Goal: Task Accomplishment & Management: Complete application form

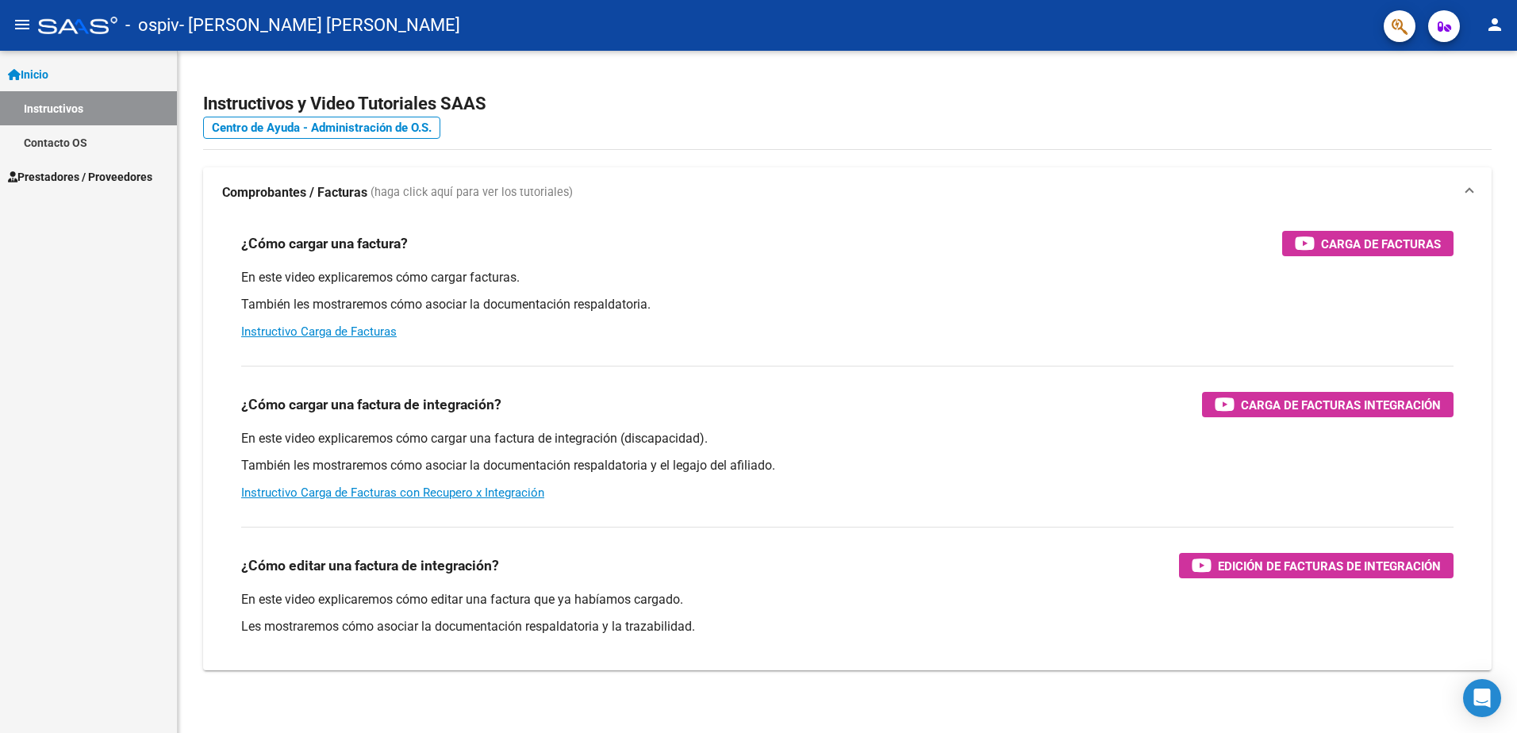
click at [90, 167] on link "Prestadores / Proveedores" at bounding box center [88, 177] width 177 height 34
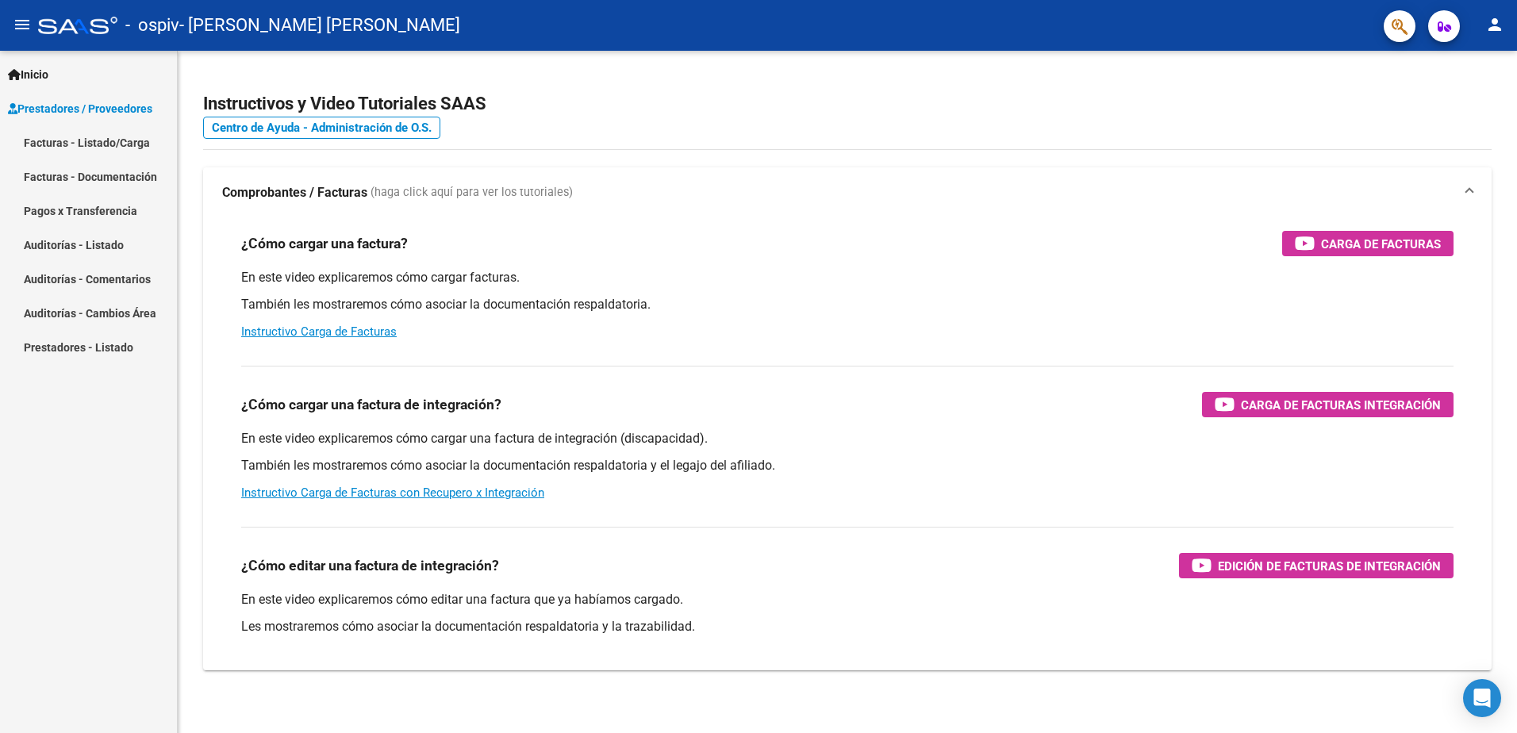
click at [98, 145] on link "Facturas - Listado/Carga" at bounding box center [88, 142] width 177 height 34
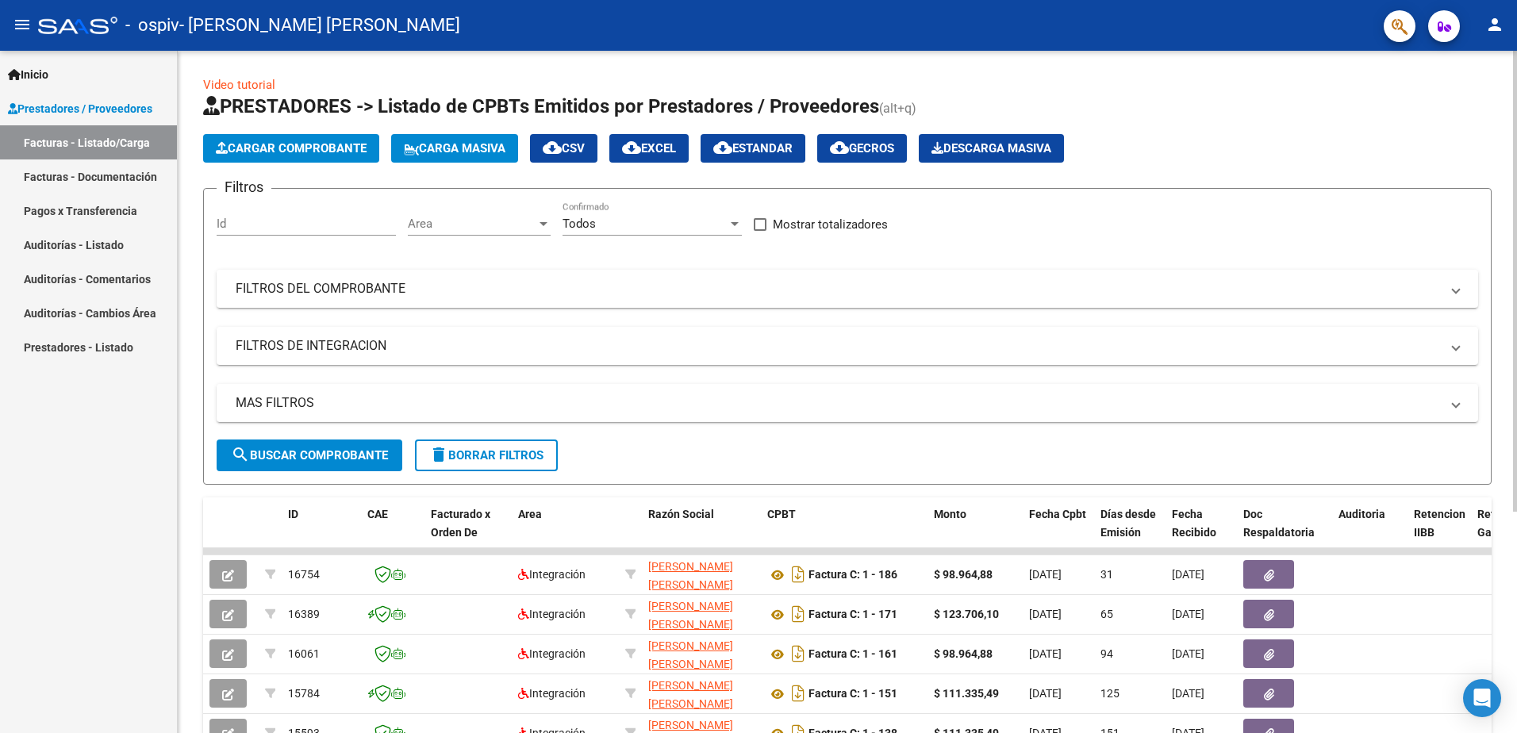
click at [315, 155] on span "Cargar Comprobante" at bounding box center [291, 148] width 151 height 14
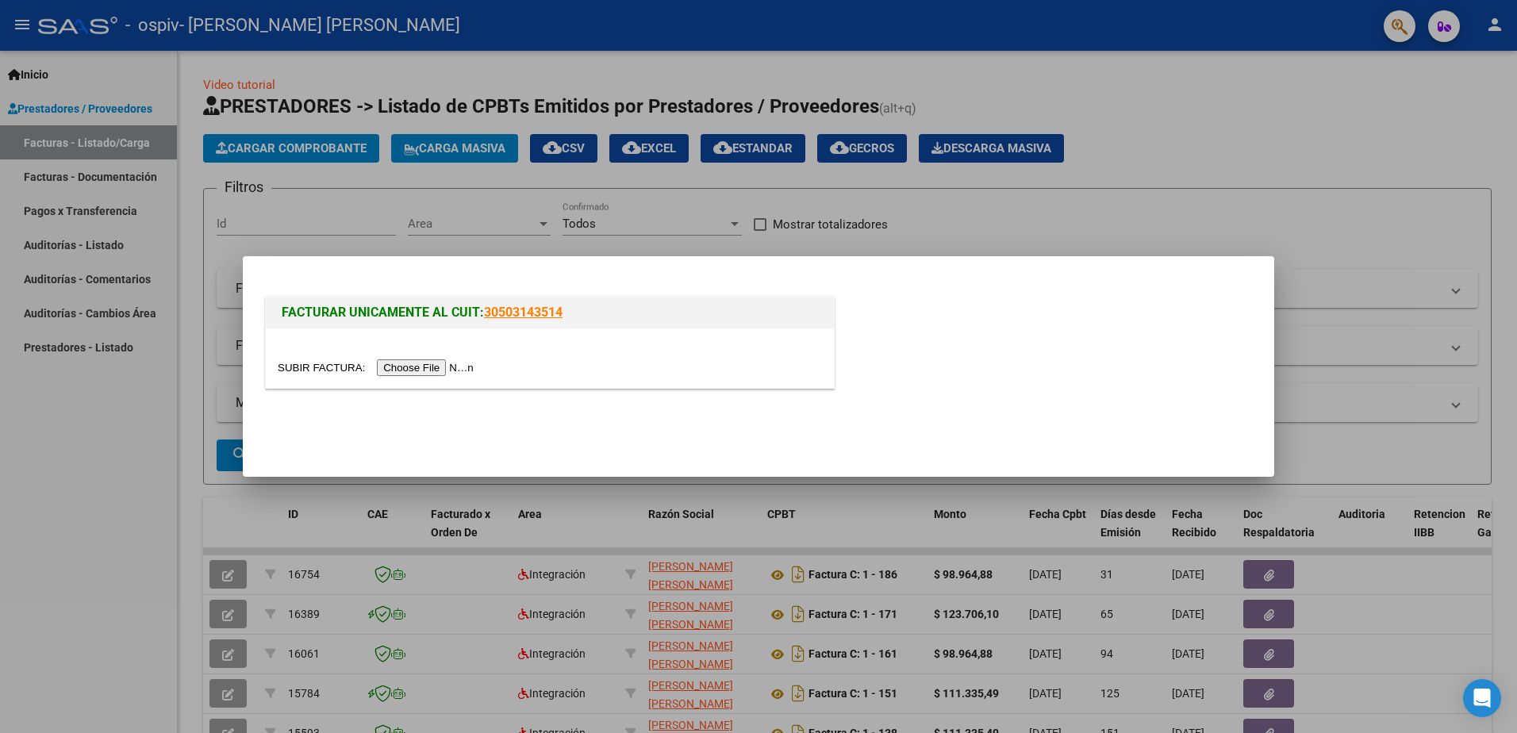
click at [432, 364] on input "file" at bounding box center [378, 368] width 201 height 17
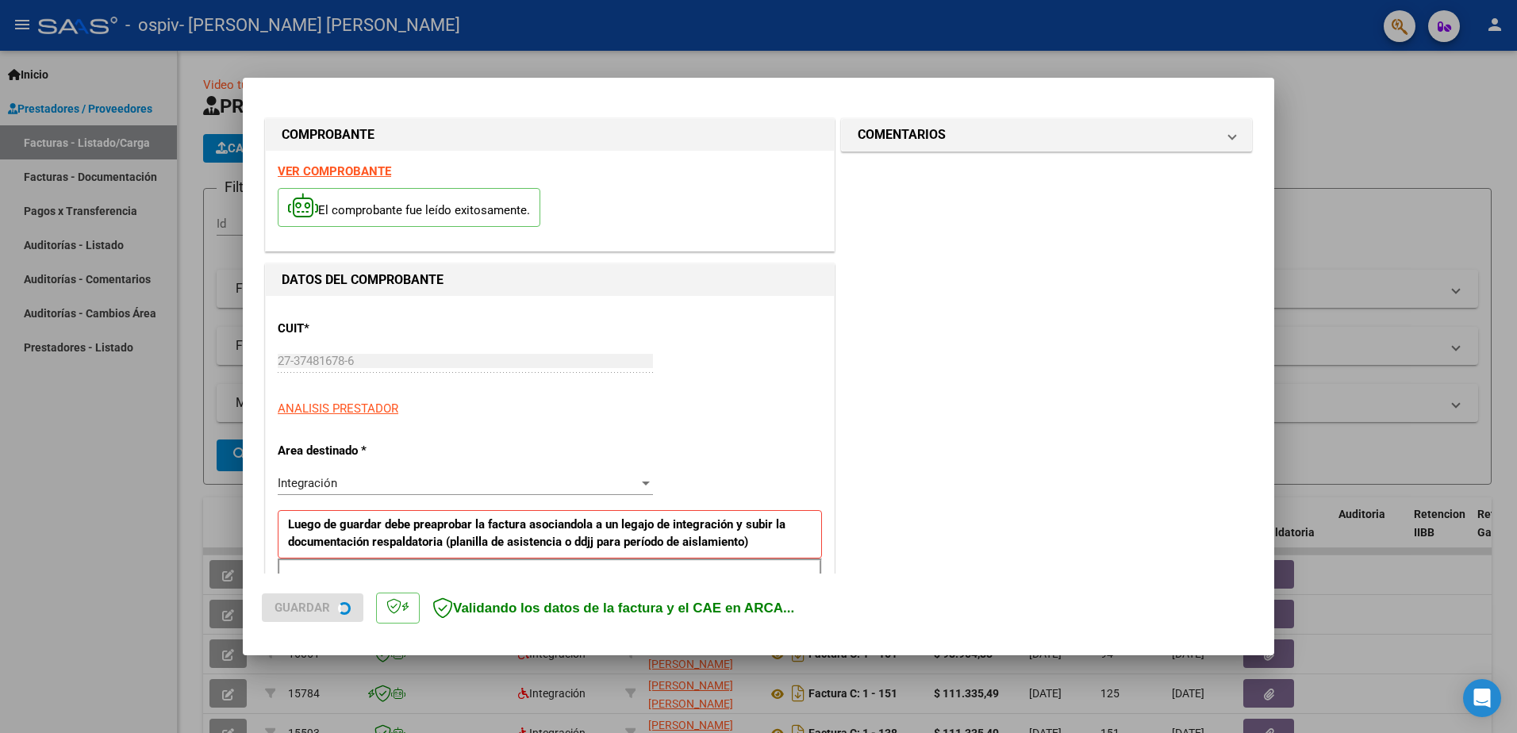
scroll to position [285, 0]
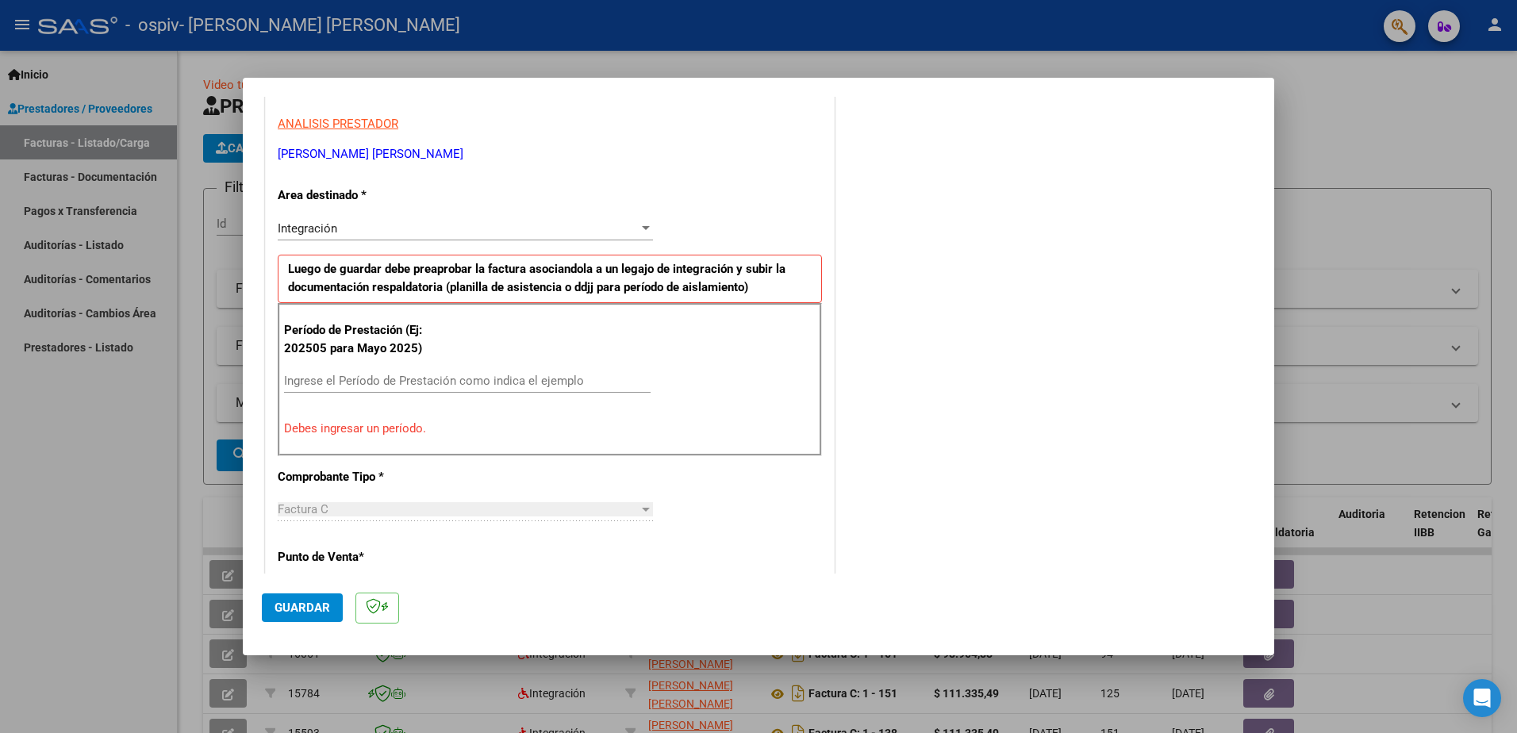
click at [378, 379] on input "Ingrese el Período de Prestación como indica el ejemplo" at bounding box center [467, 381] width 367 height 14
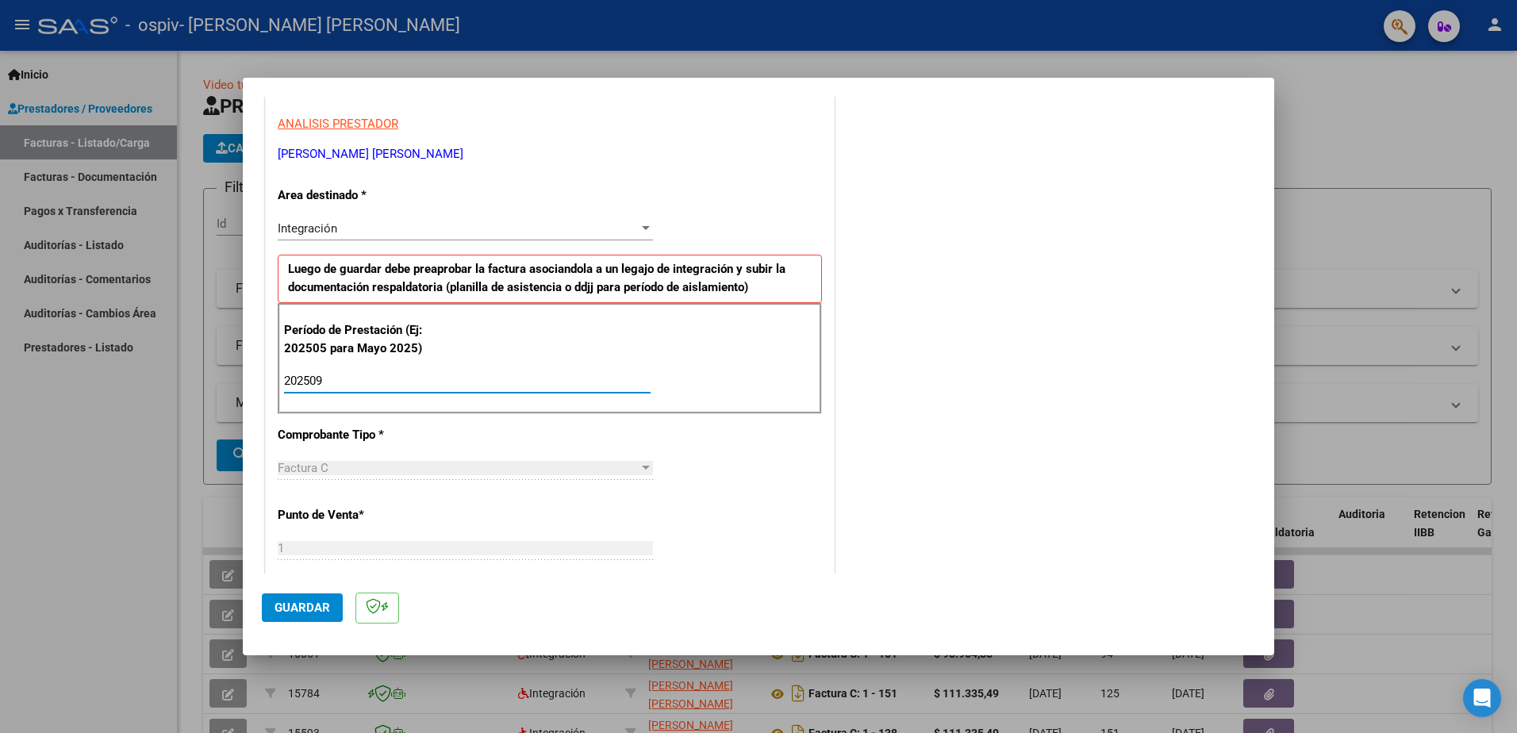
scroll to position [920, 0]
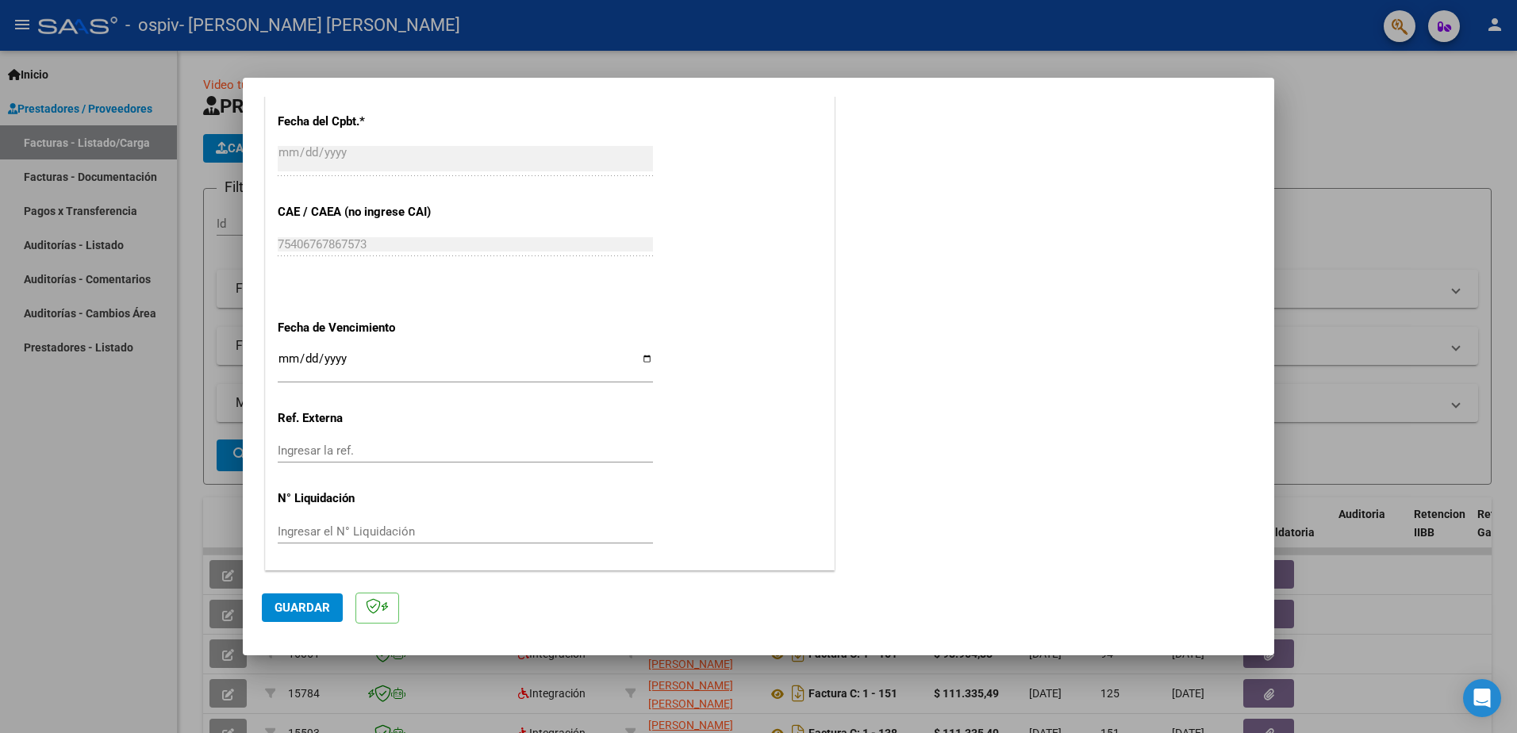
type input "202509"
click at [321, 616] on button "Guardar" at bounding box center [302, 608] width 81 height 29
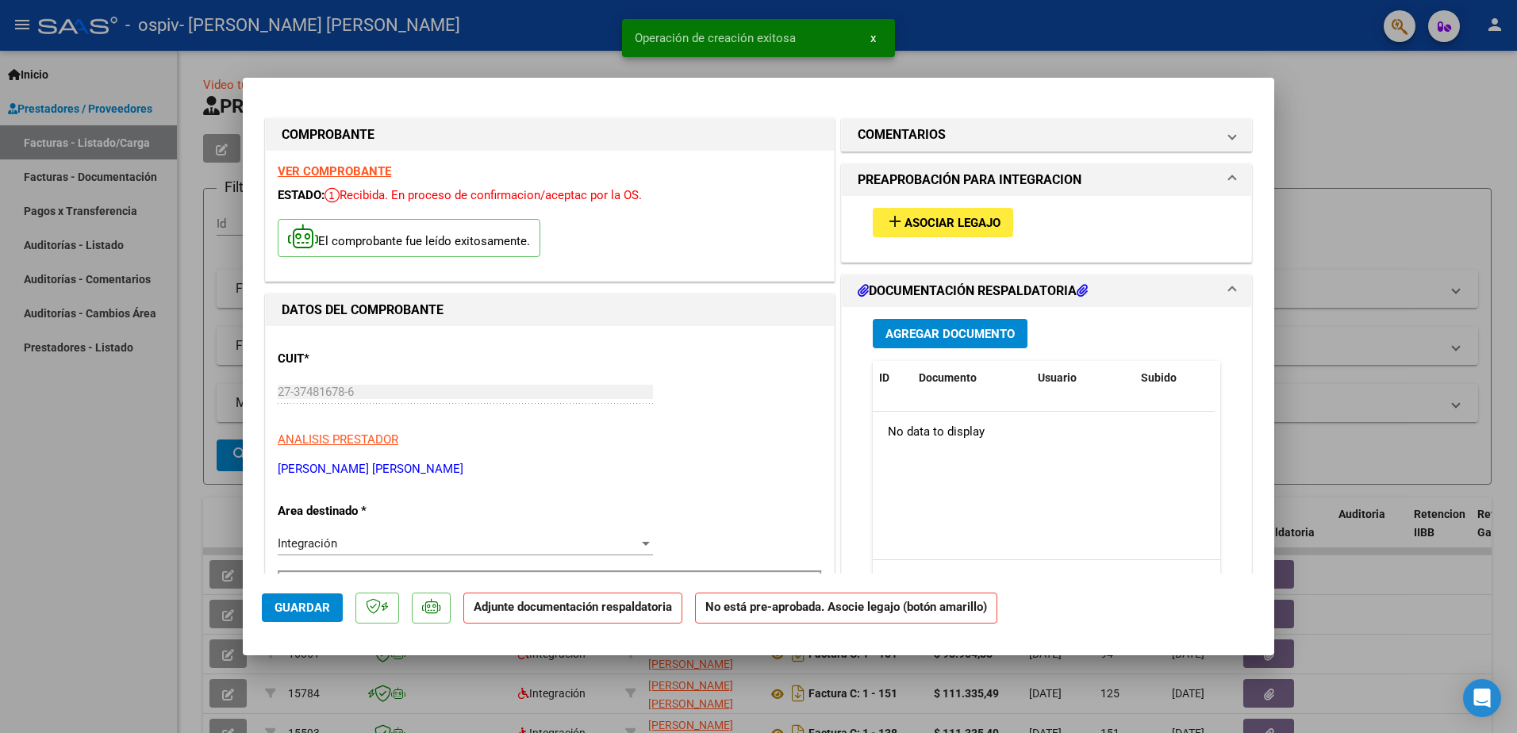
click at [950, 220] on span "Asociar Legajo" at bounding box center [953, 223] width 96 height 14
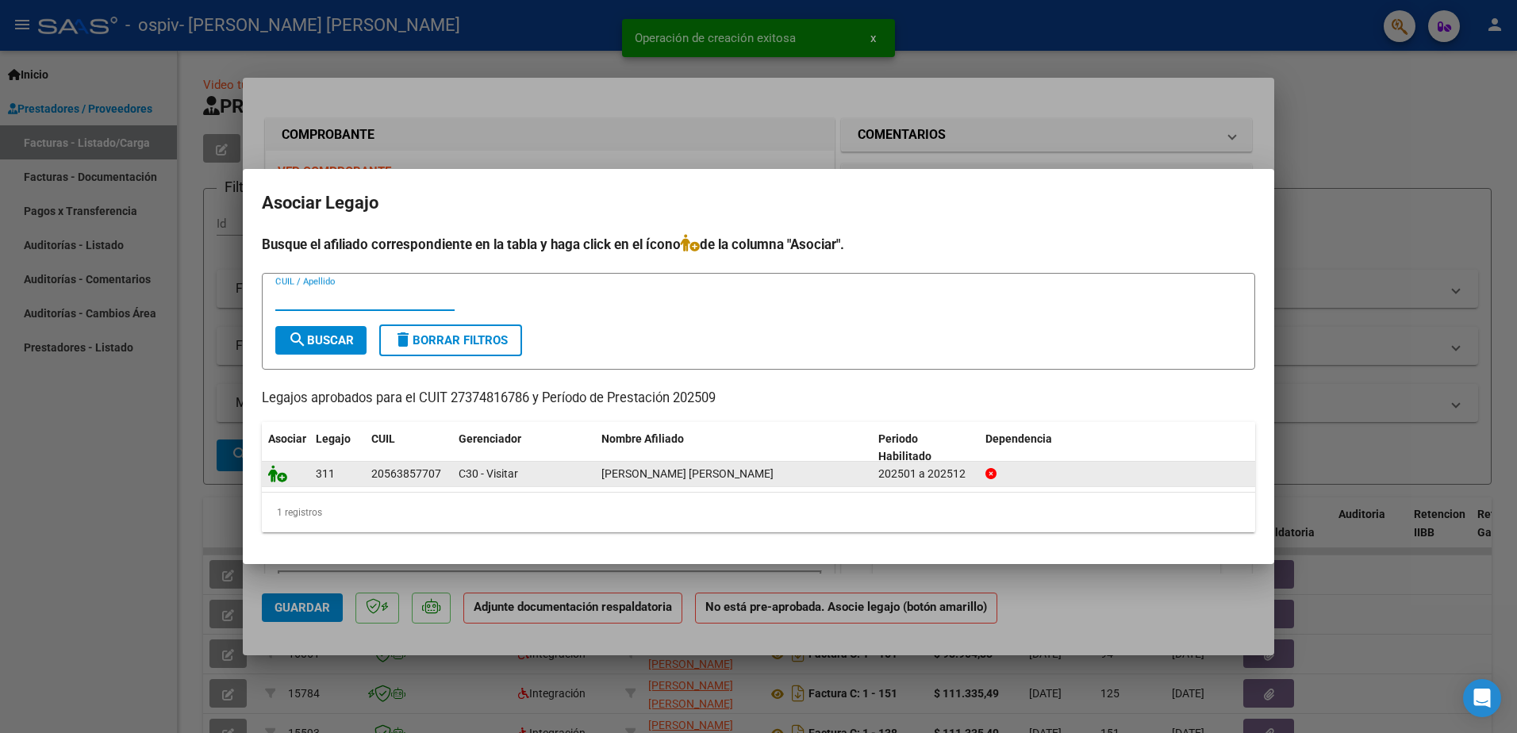
click at [271, 479] on icon at bounding box center [277, 473] width 19 height 17
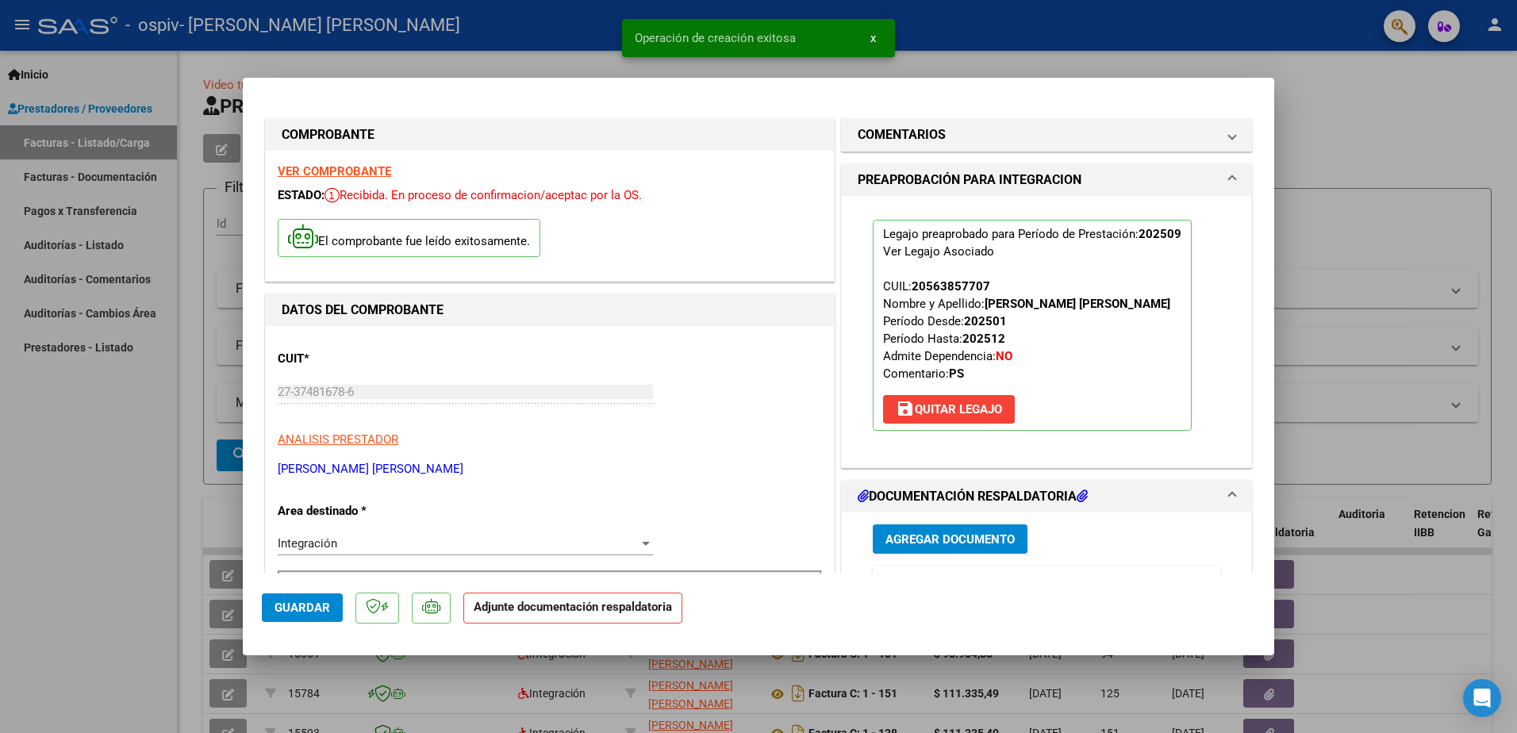
scroll to position [159, 0]
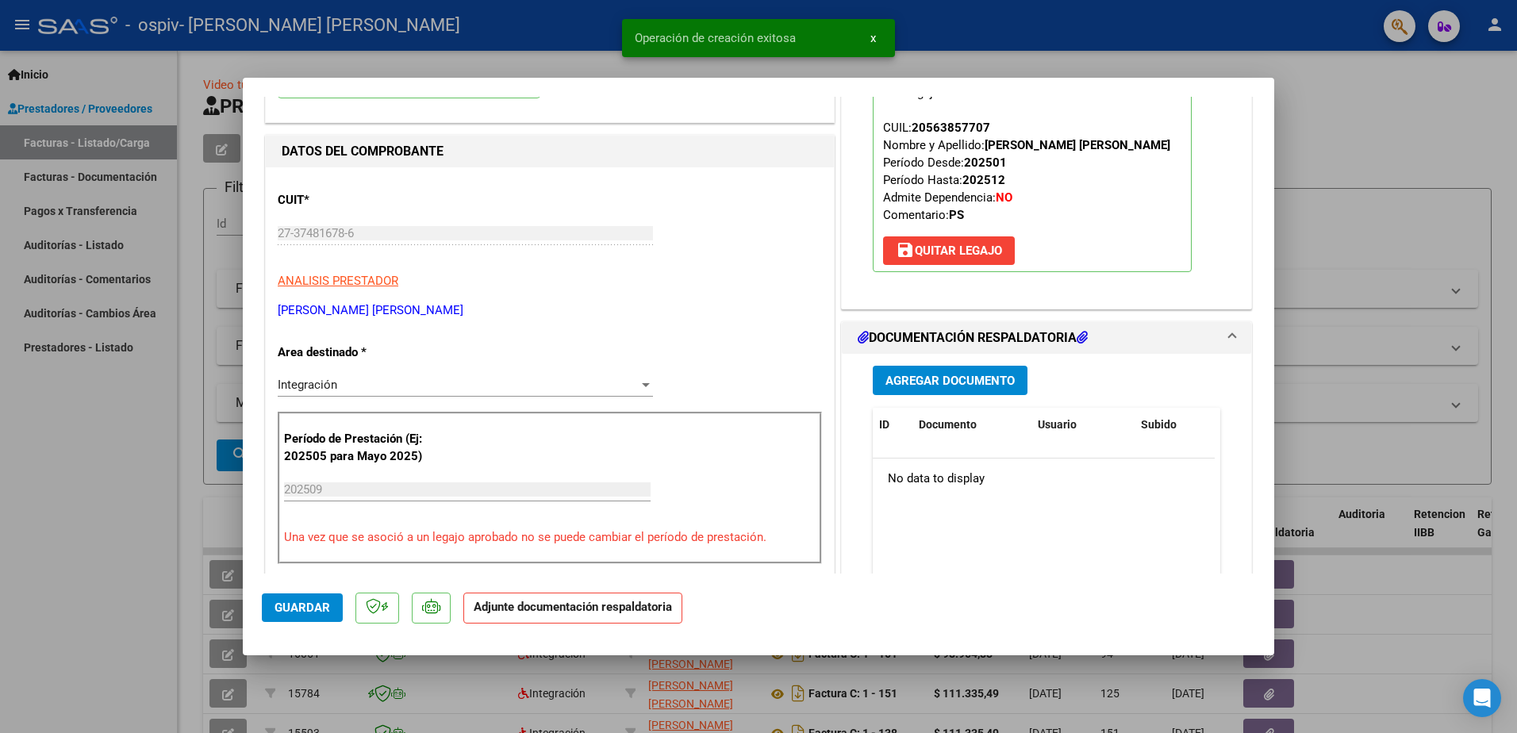
click at [909, 386] on span "Agregar Documento" at bounding box center [950, 381] width 129 height 14
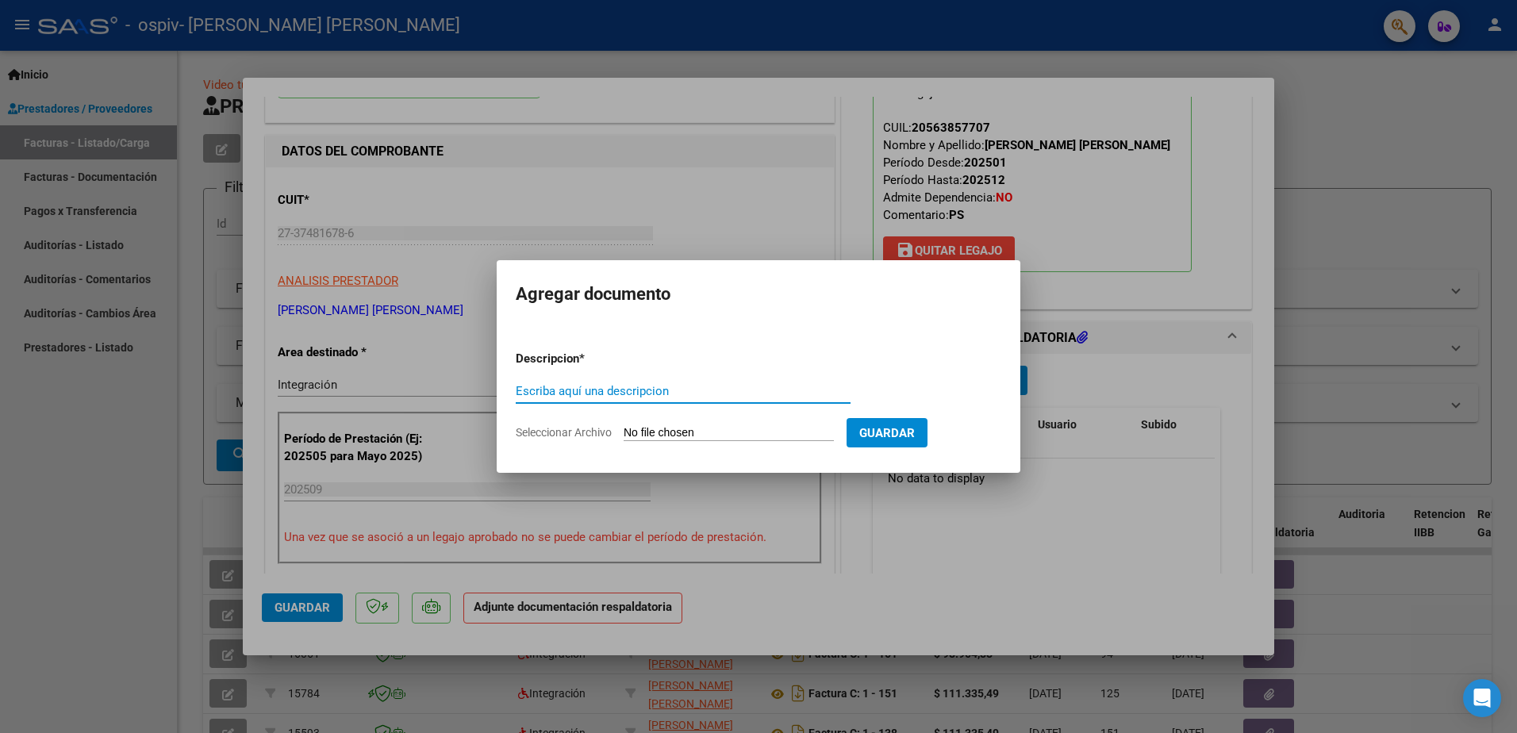
click at [695, 442] on form "Descripcion * Escriba aquí una descripcion Seleccionar Archivo Guardar" at bounding box center [759, 396] width 486 height 116
click at [690, 435] on input "Seleccionar Archivo" at bounding box center [729, 433] width 210 height 15
type input "C:\fakepath\27374816786_011_00001_00000195.pdf"
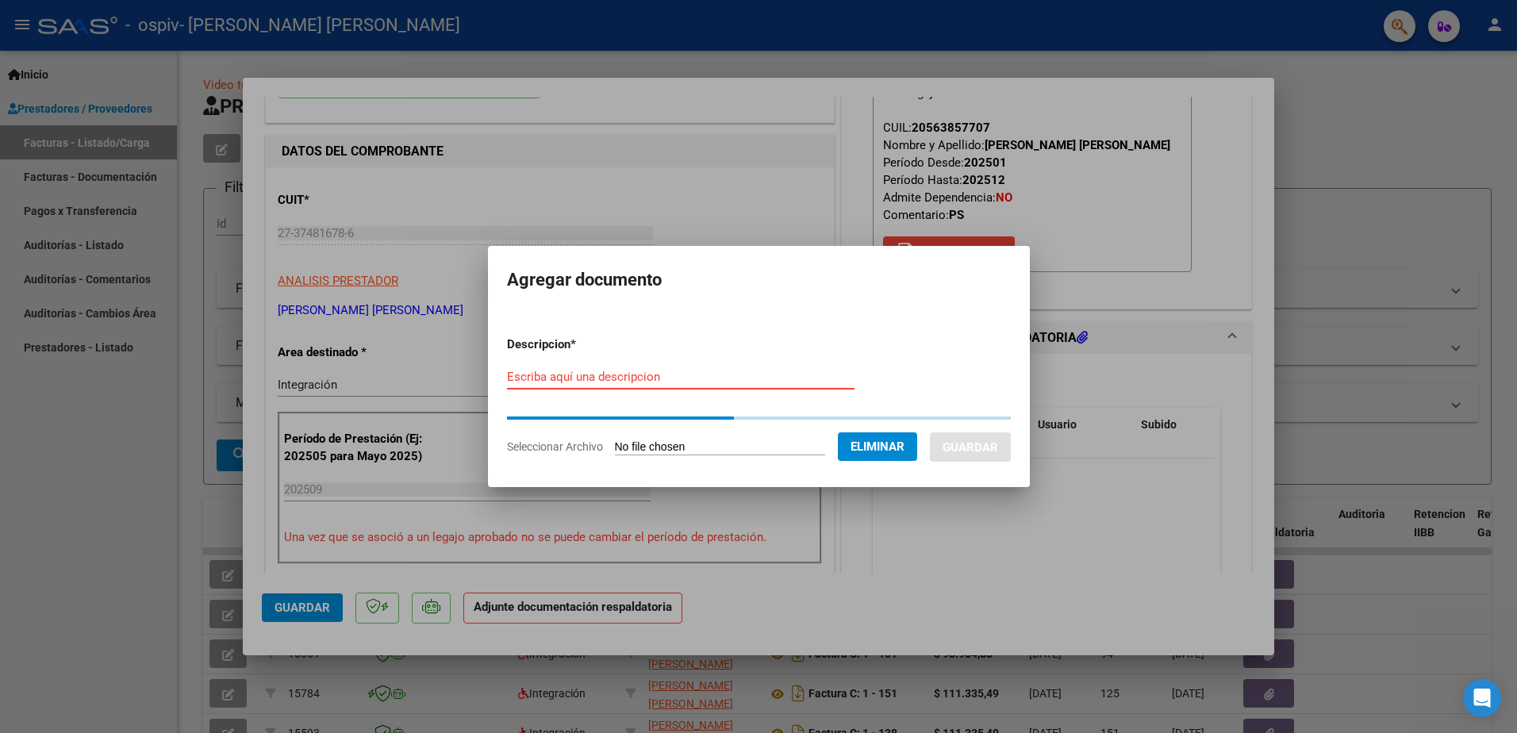
click at [589, 373] on form "Descripcion * Escriba aquí una descripcion Seleccionar Archivo Eliminar Guardar" at bounding box center [759, 396] width 504 height 144
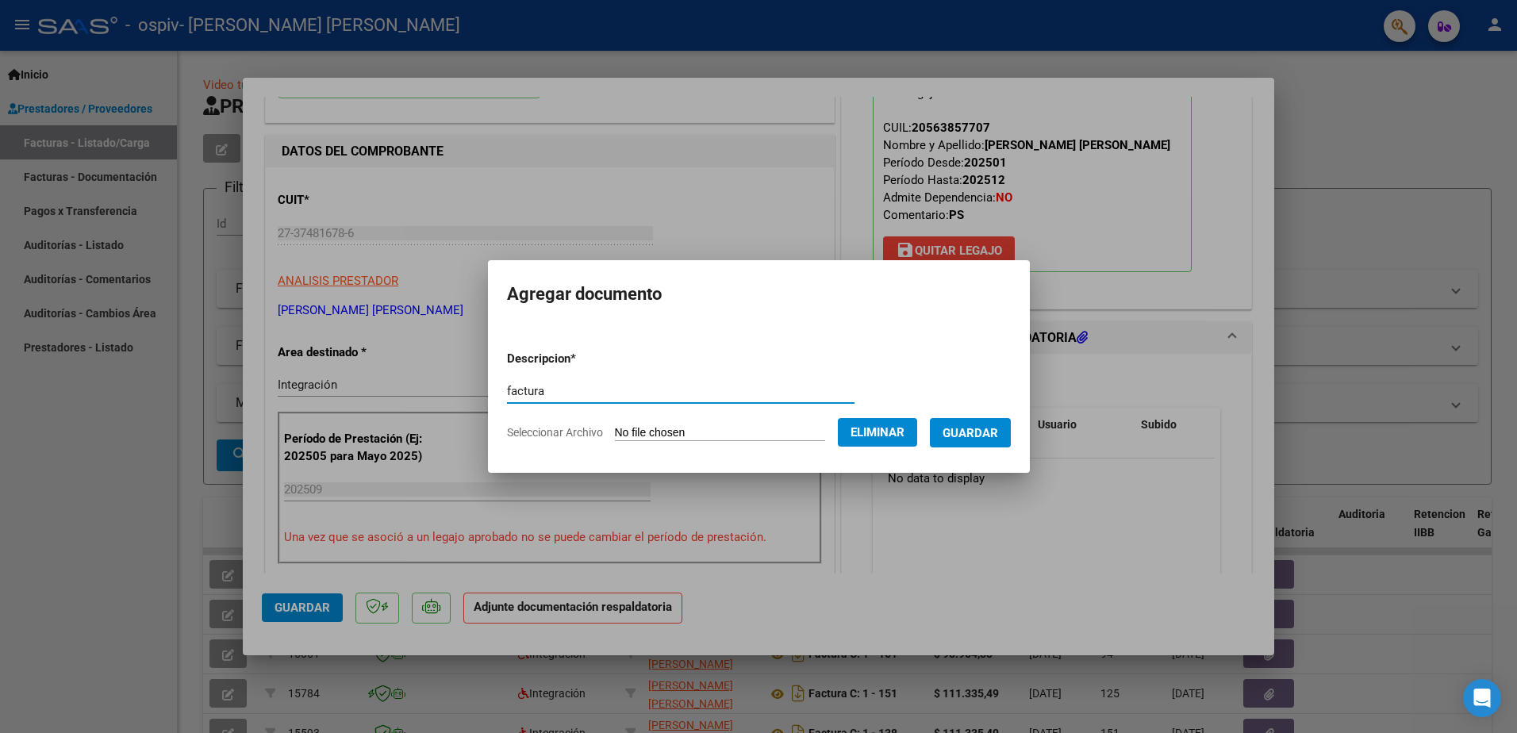
type input "factura"
click at [996, 440] on span "Guardar" at bounding box center [971, 433] width 56 height 14
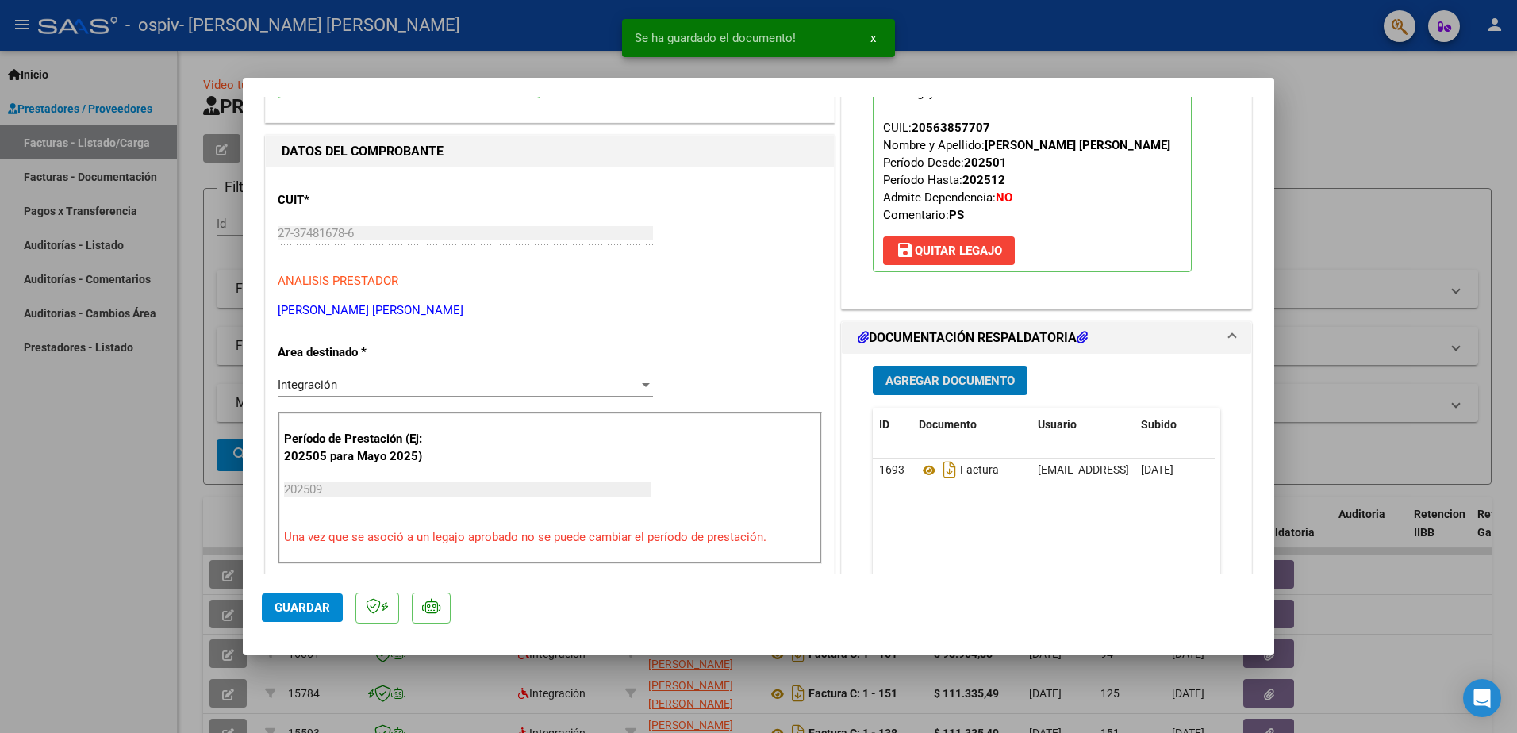
click at [948, 384] on span "Agregar Documento" at bounding box center [950, 381] width 129 height 14
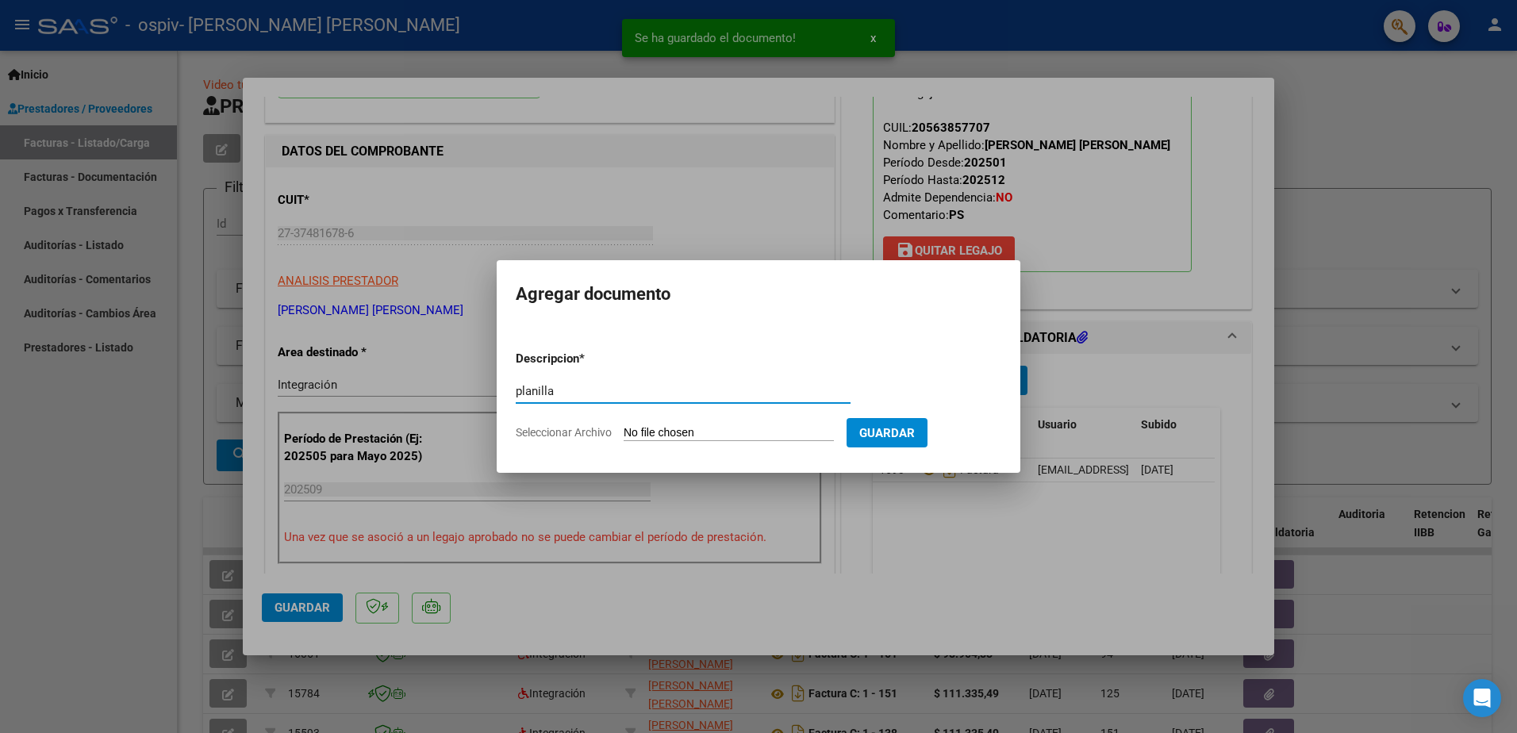
type input "planilla"
click at [743, 432] on input "Seleccionar Archivo" at bounding box center [729, 433] width 210 height 15
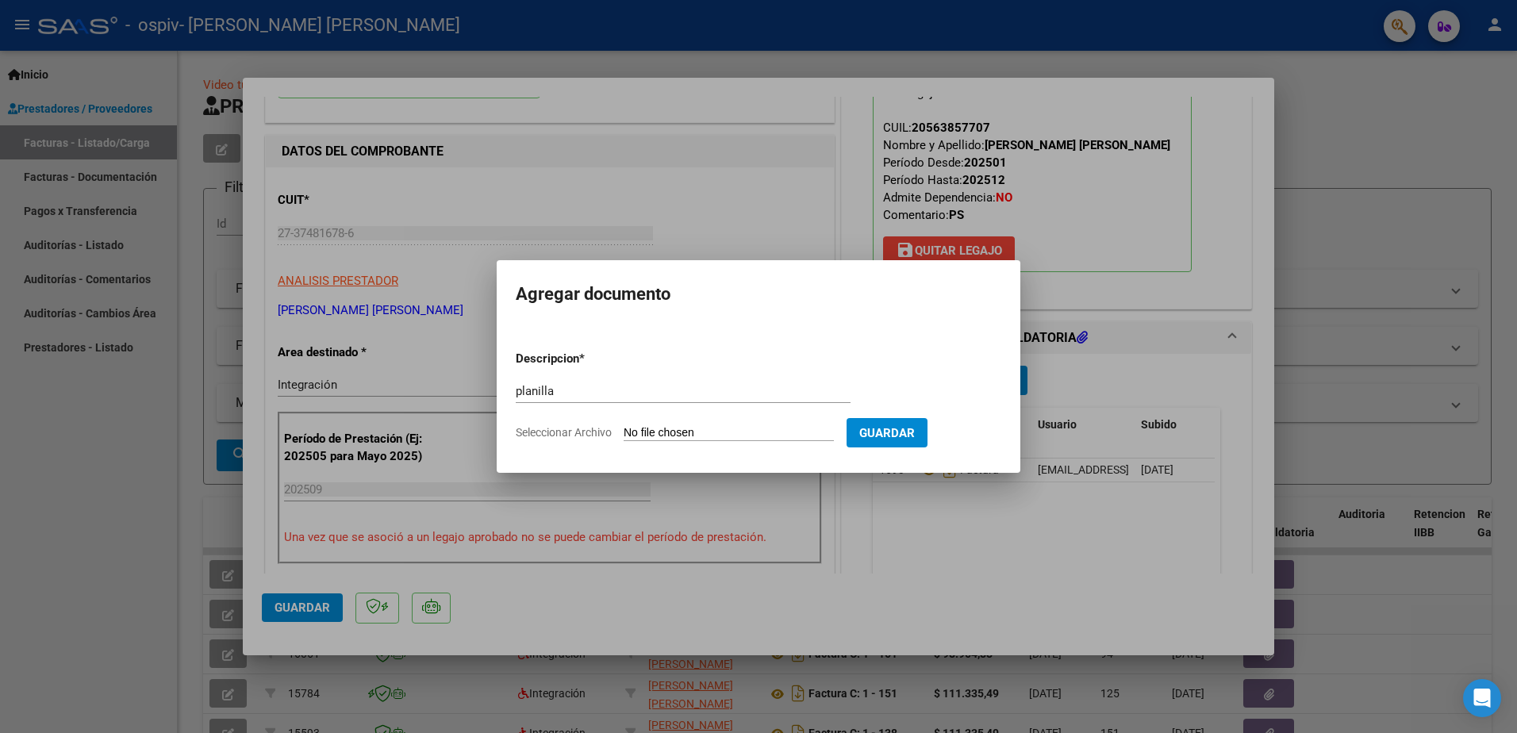
type input "C:\fakepath\PA TINGALES SEPTIEMBRE 2025.pdf"
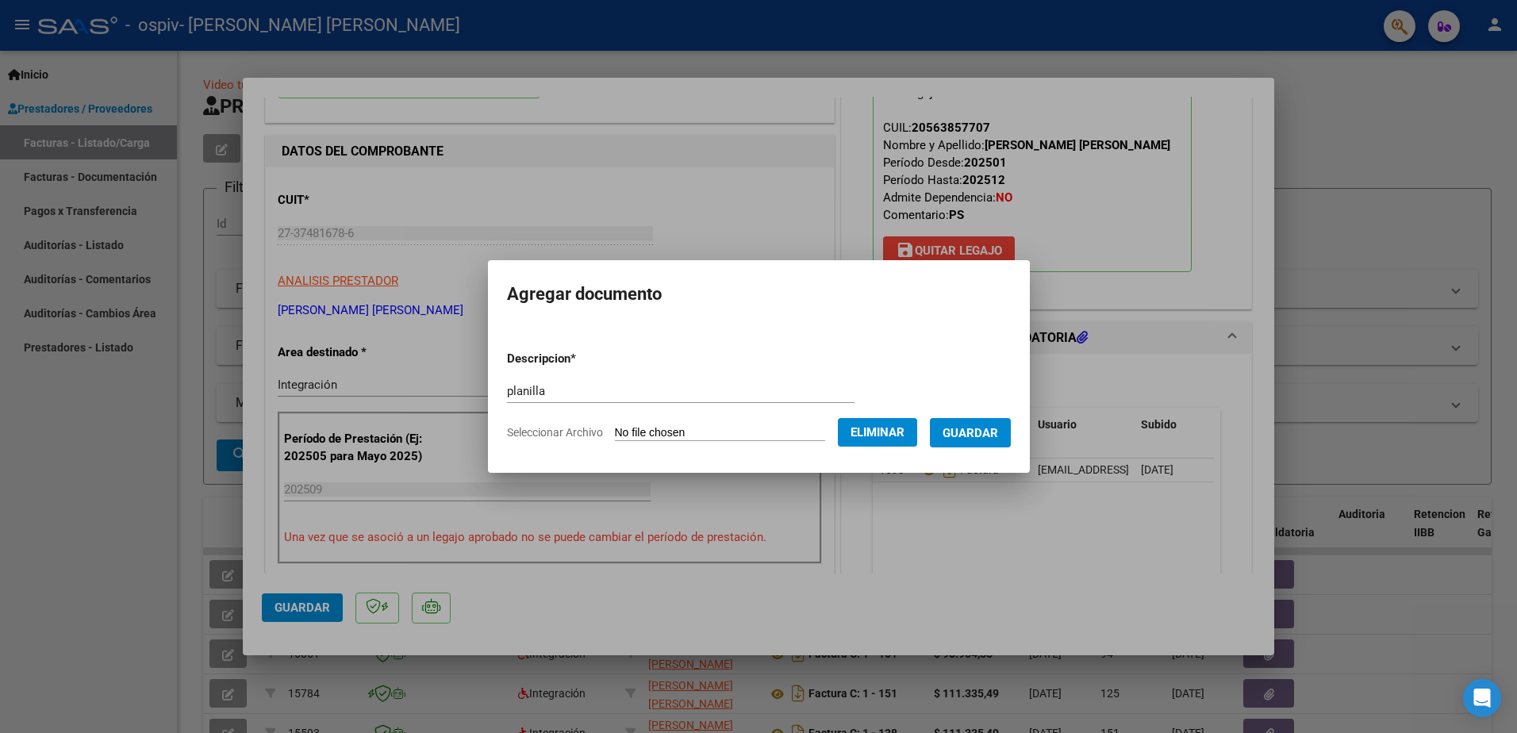
click at [978, 436] on span "Guardar" at bounding box center [971, 433] width 56 height 14
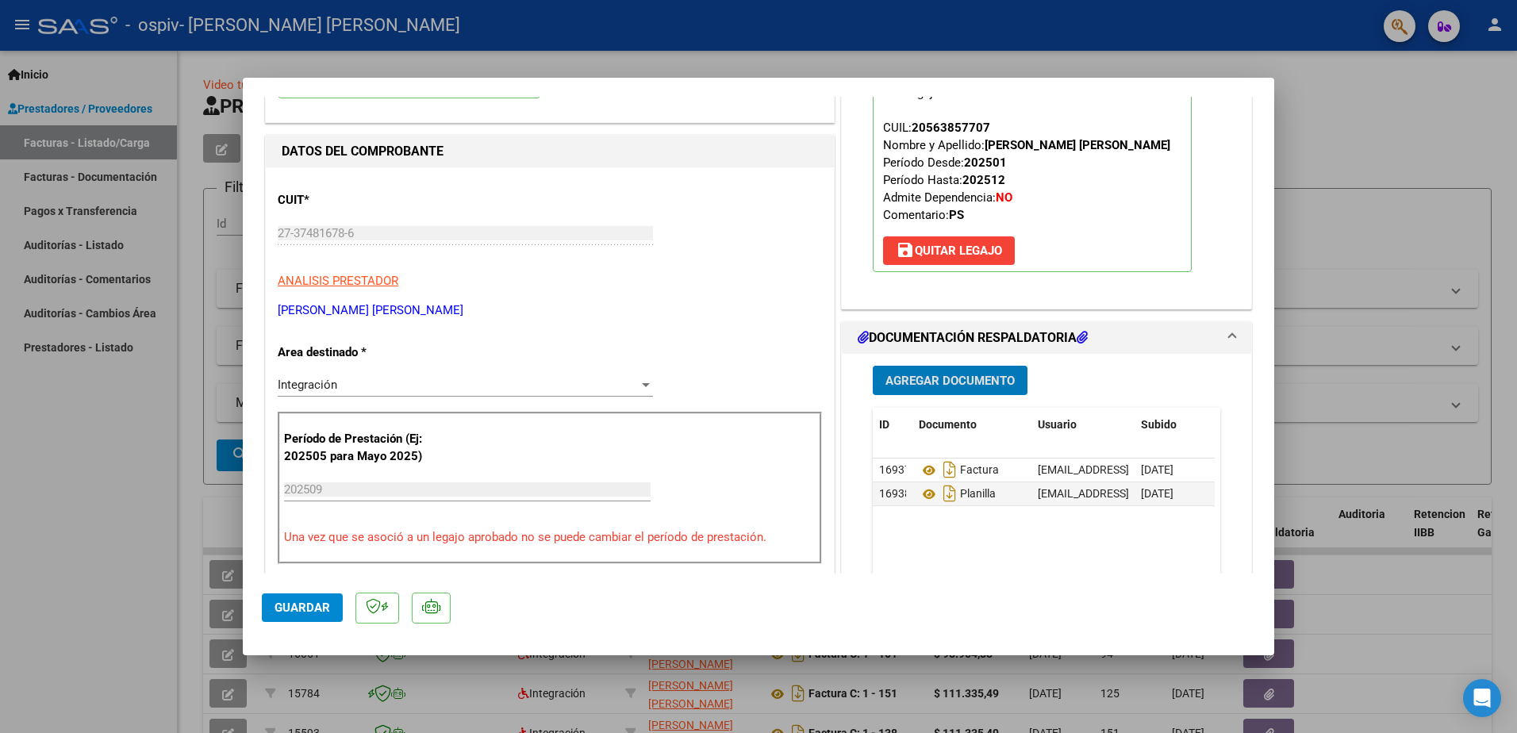
click at [900, 387] on span "Agregar Documento" at bounding box center [950, 381] width 129 height 14
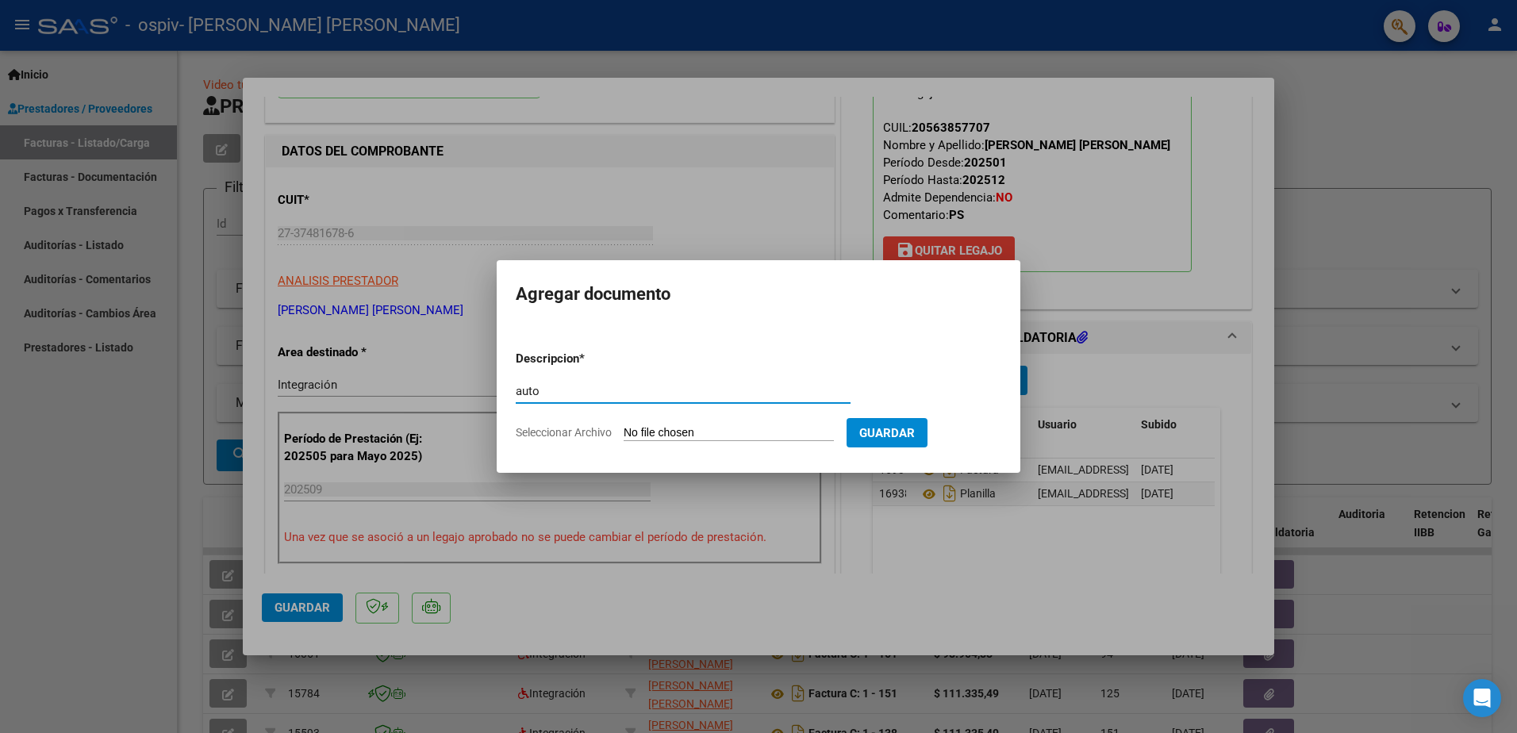
type input "auto"
click at [750, 433] on input "Seleccionar Archivo" at bounding box center [729, 433] width 210 height 15
type input "C:\fakepath\AUTO 2025.pdf"
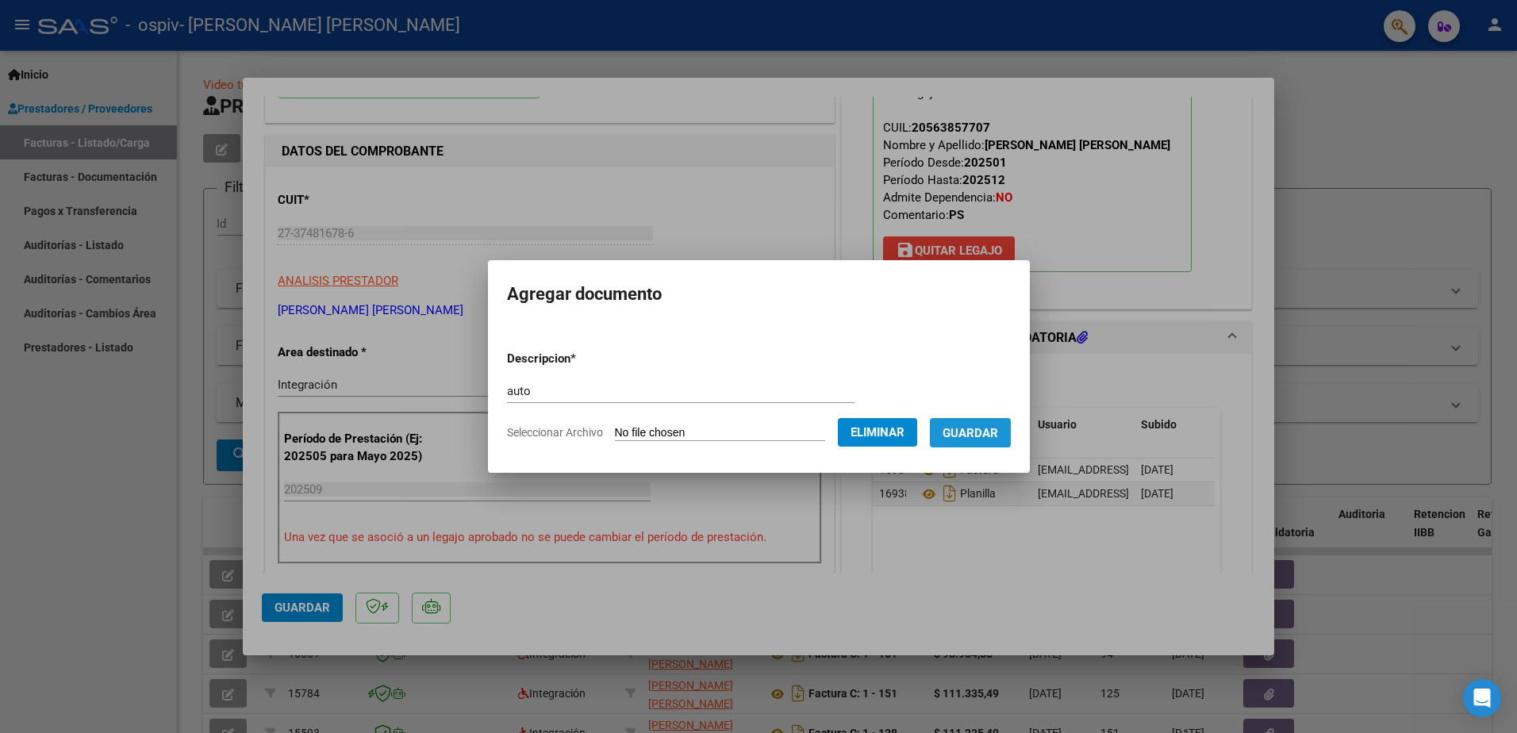
click at [1002, 447] on button "Guardar" at bounding box center [970, 432] width 81 height 29
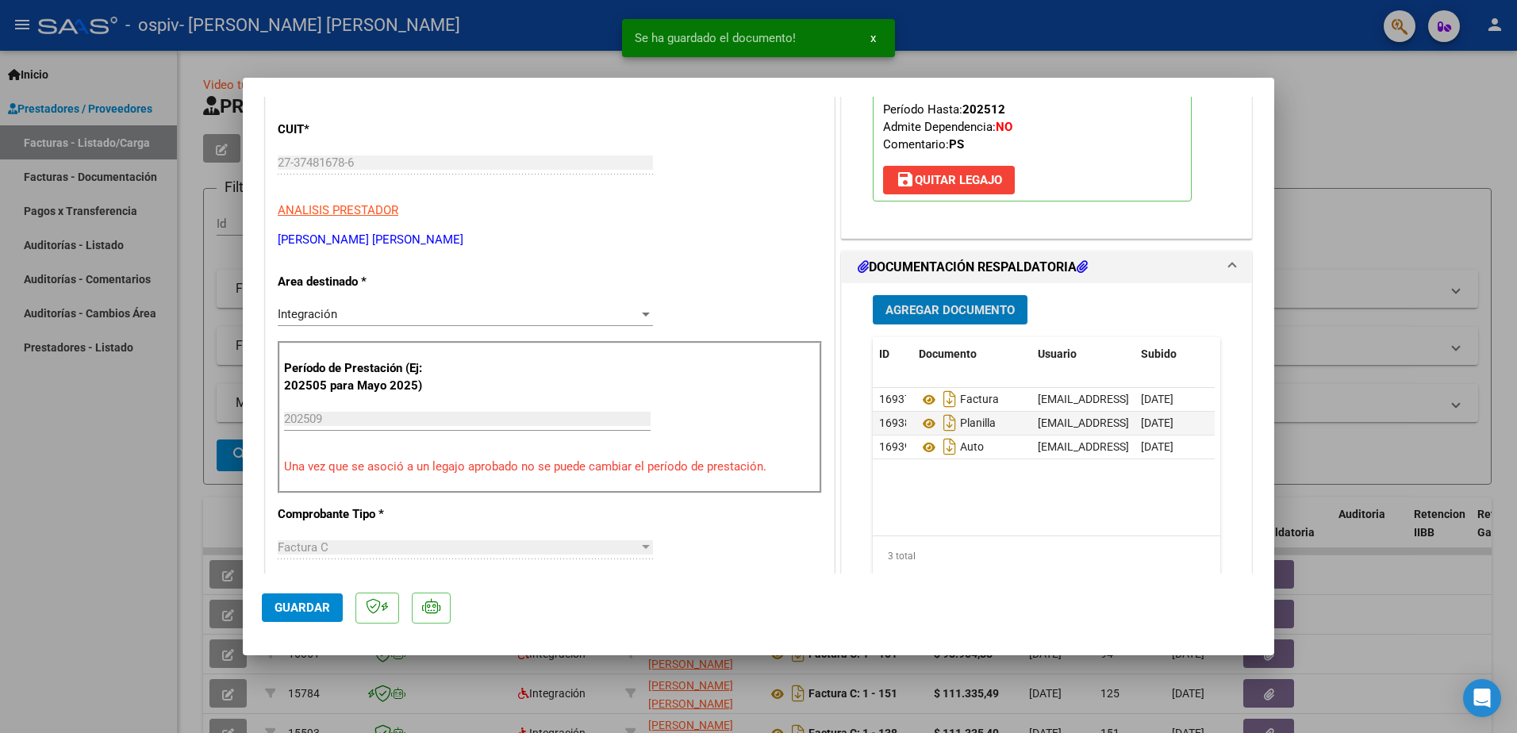
scroll to position [0, 0]
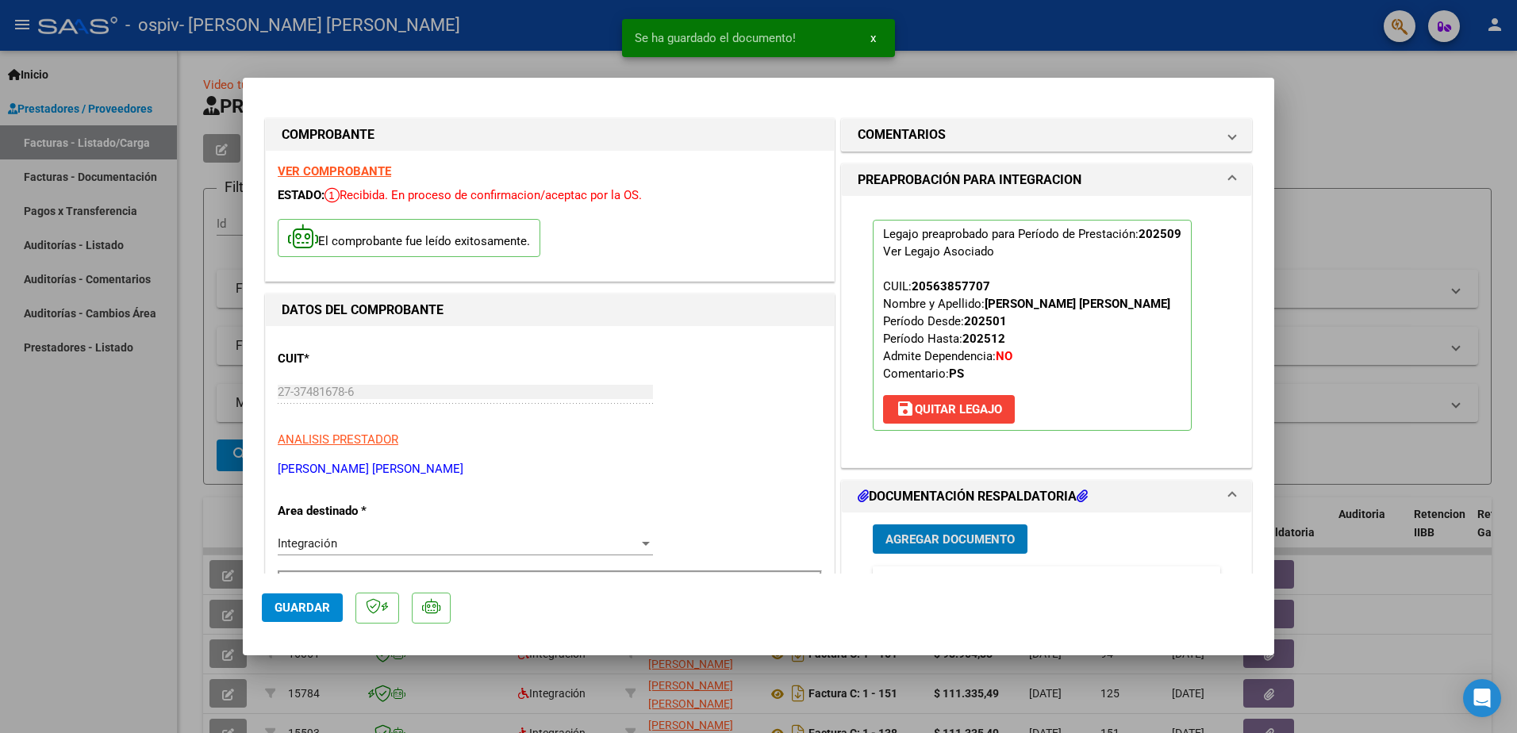
click at [307, 602] on span "Guardar" at bounding box center [303, 608] width 56 height 14
click at [293, 615] on span "Guardar" at bounding box center [303, 608] width 56 height 14
click at [1486, 309] on div at bounding box center [758, 366] width 1517 height 733
type input "$ 0,00"
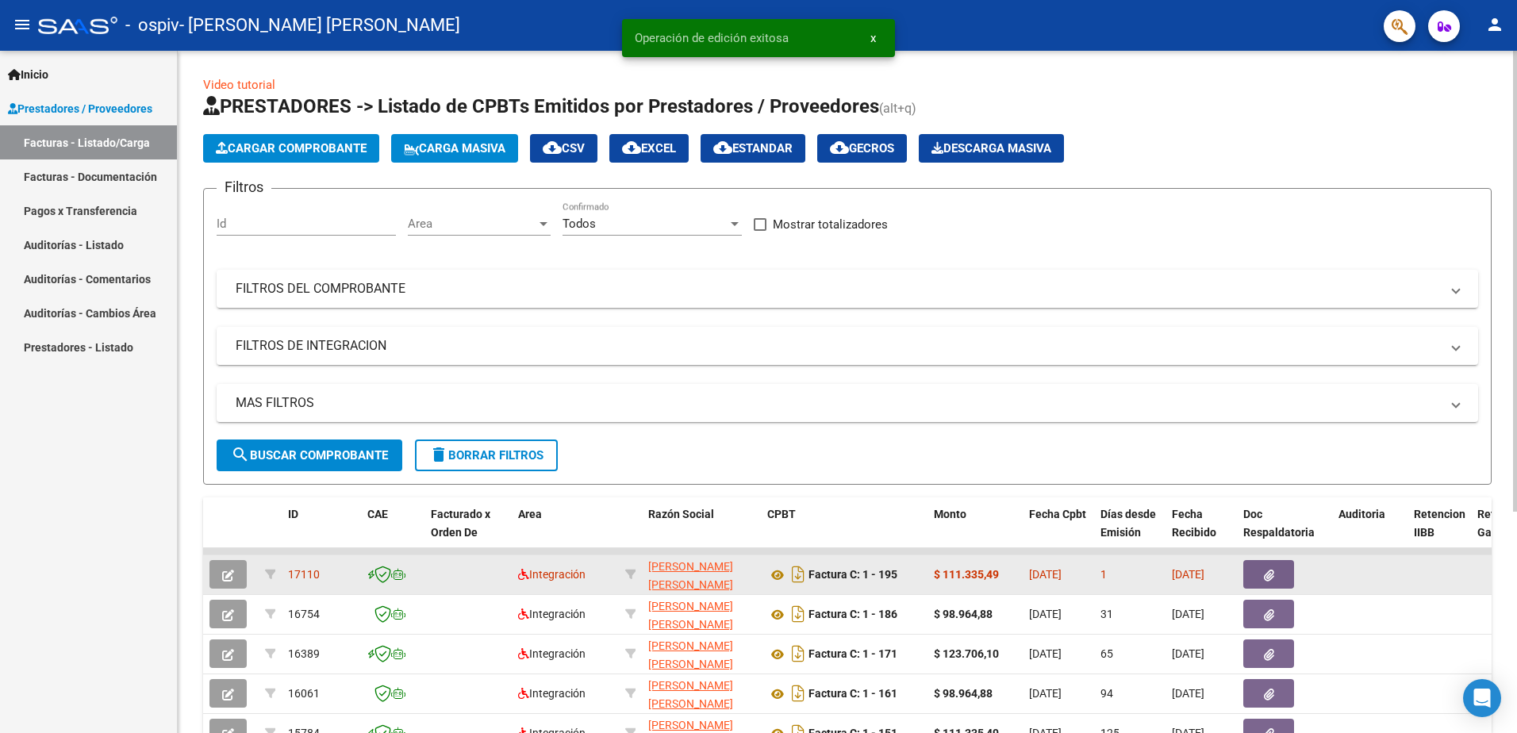
click at [230, 573] on icon "button" at bounding box center [228, 576] width 12 height 12
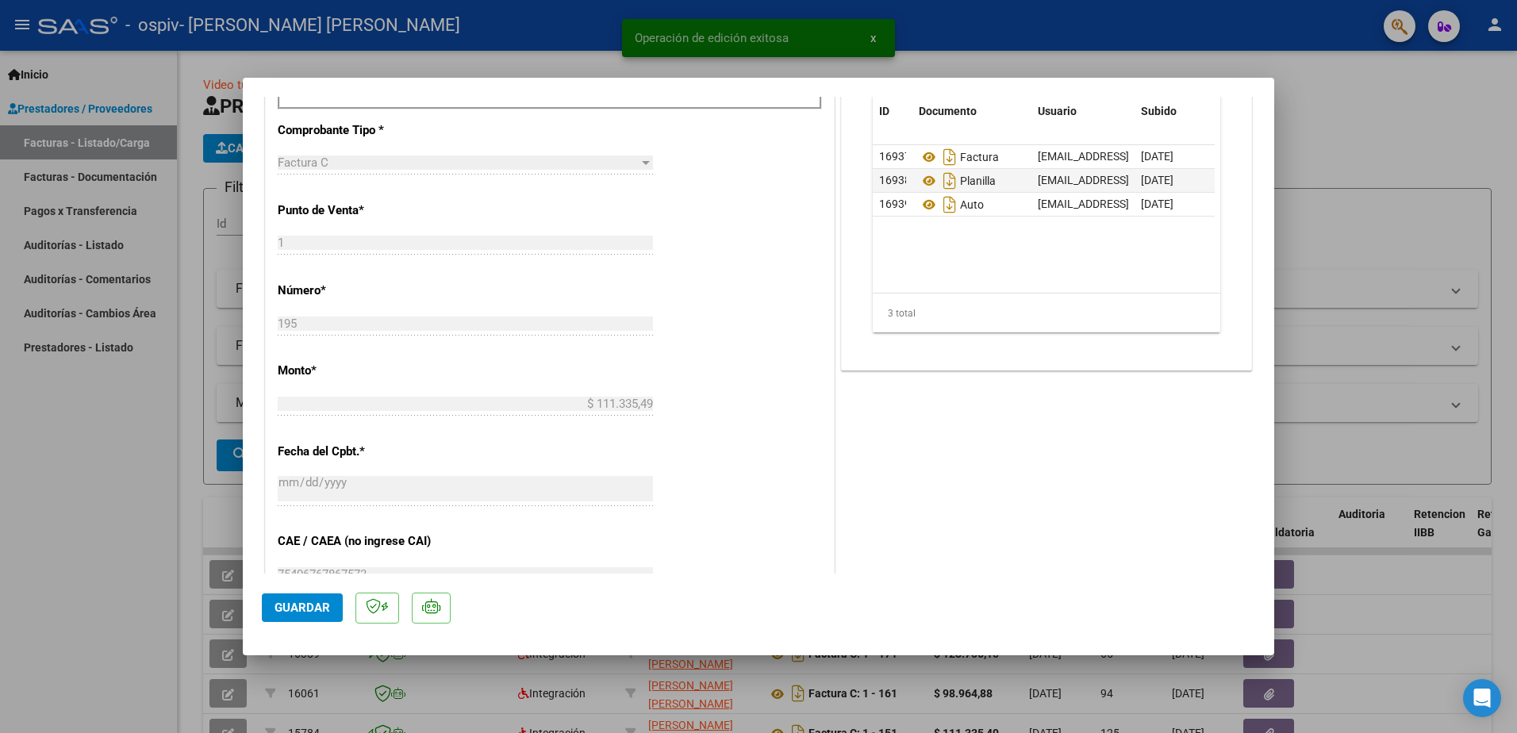
click at [1371, 373] on div at bounding box center [758, 366] width 1517 height 733
type input "$ 0,00"
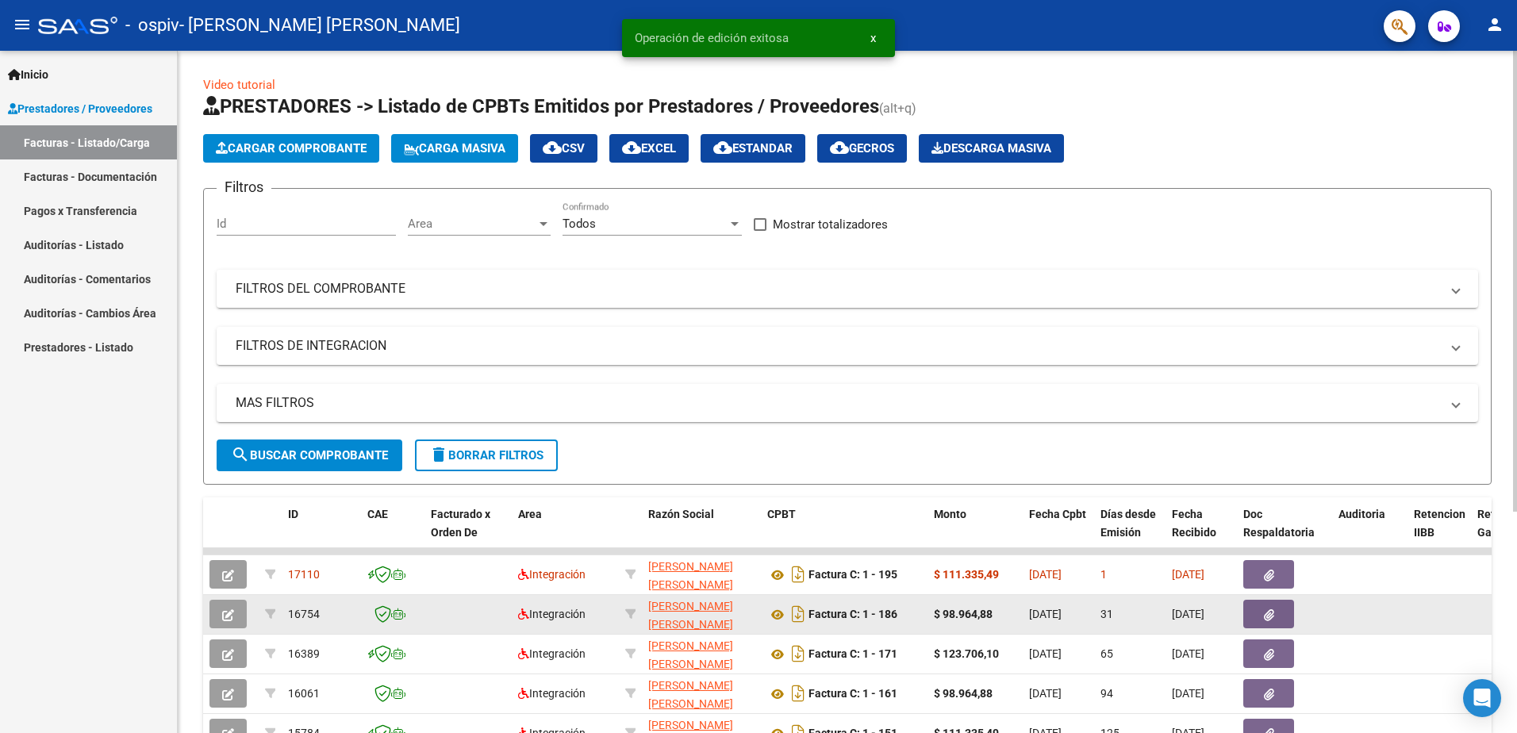
click at [221, 617] on button "button" at bounding box center [228, 614] width 37 height 29
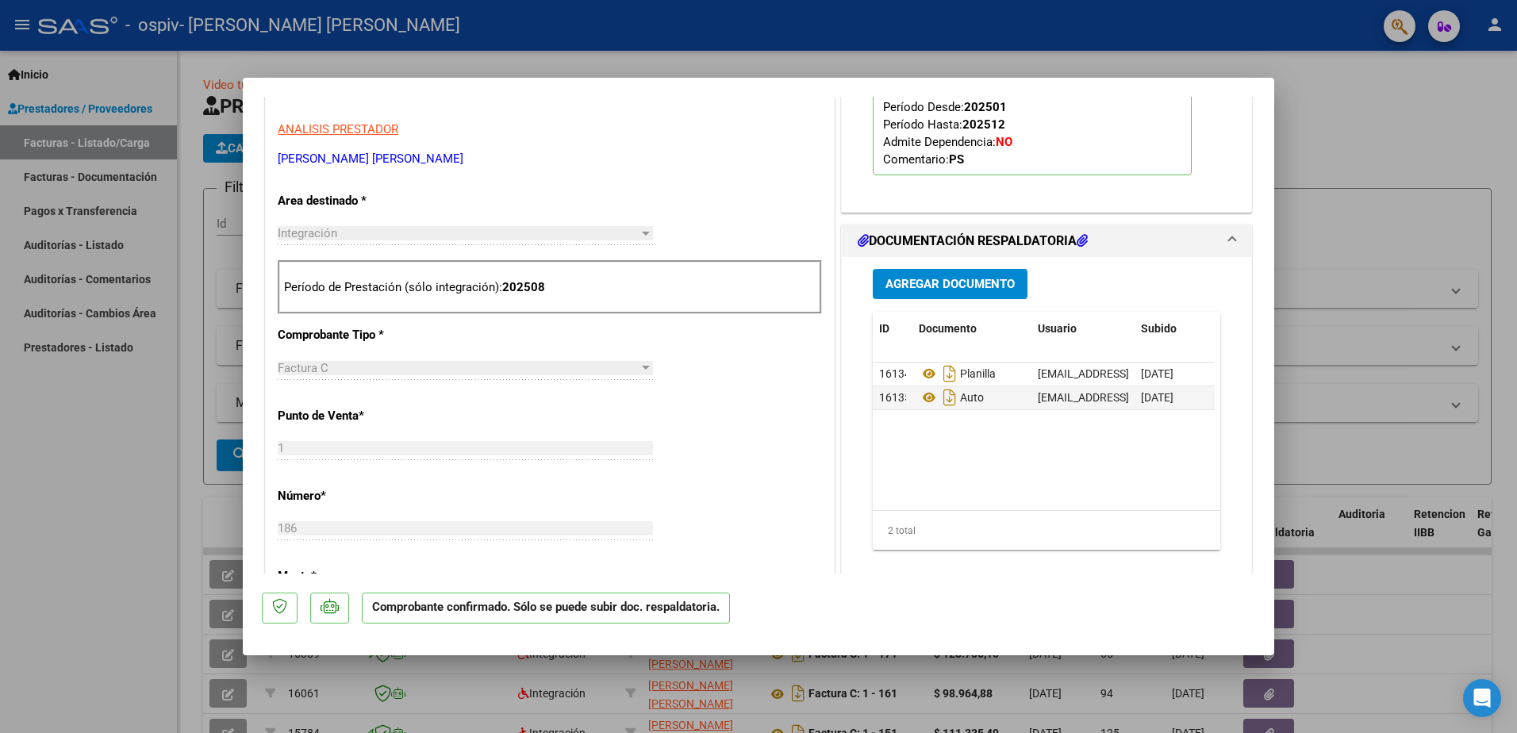
click at [1345, 377] on div at bounding box center [758, 366] width 1517 height 733
type input "$ 0,00"
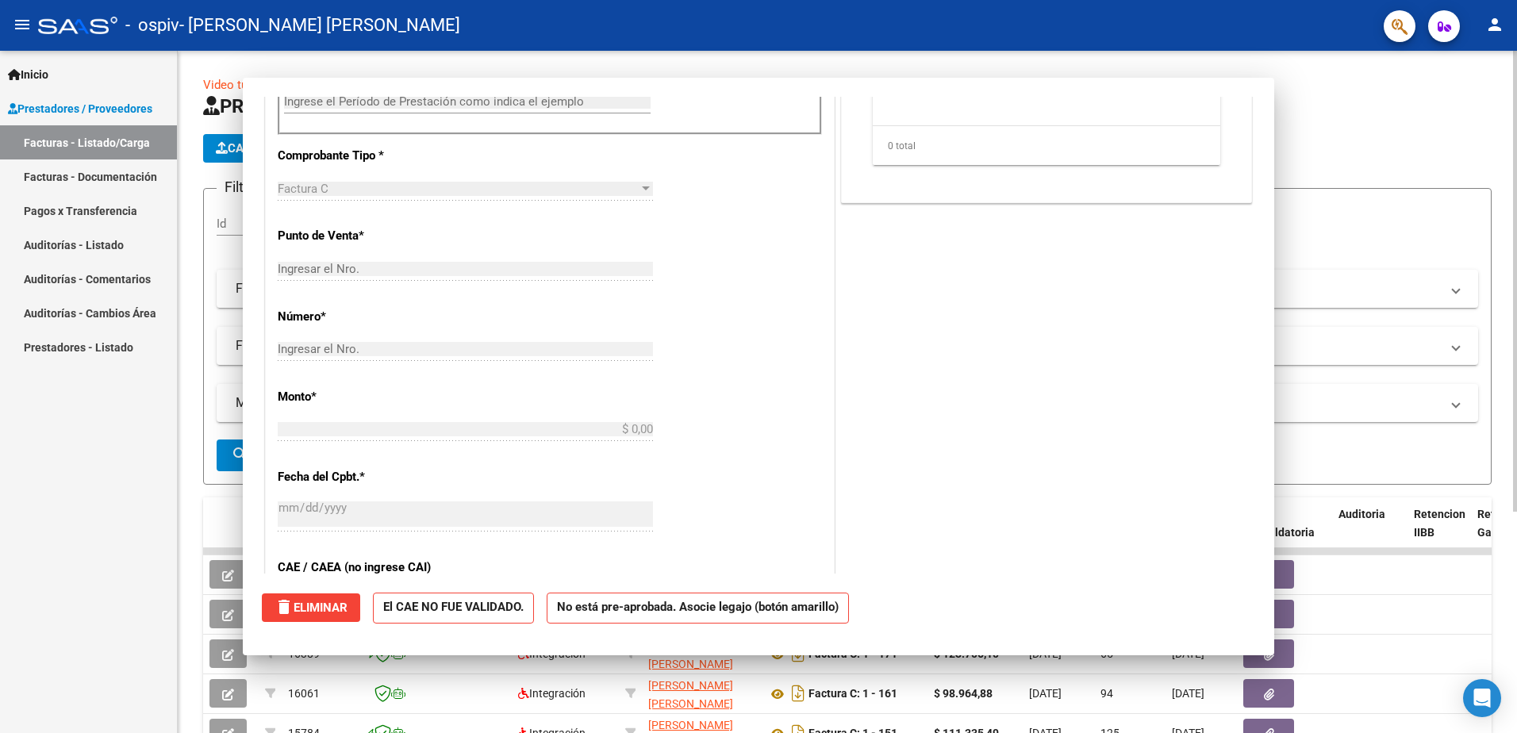
scroll to position [270, 0]
